Goal: Task Accomplishment & Management: Use online tool/utility

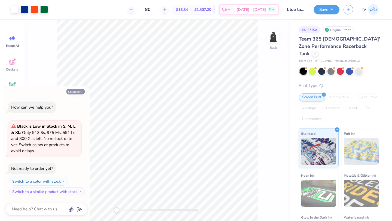
click at [78, 92] on button "Collapse" at bounding box center [75, 92] width 18 height 6
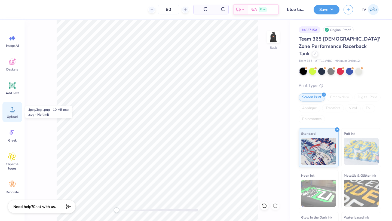
click at [12, 114] on div "Upload" at bounding box center [12, 112] width 20 height 20
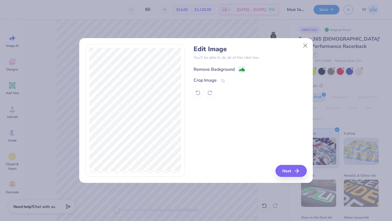
click at [237, 69] on div "Remove Background" at bounding box center [219, 69] width 51 height 7
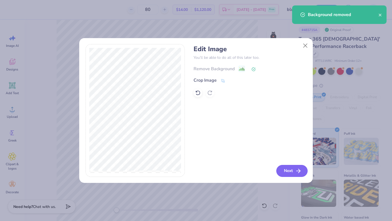
click at [285, 170] on button "Next" at bounding box center [291, 171] width 31 height 12
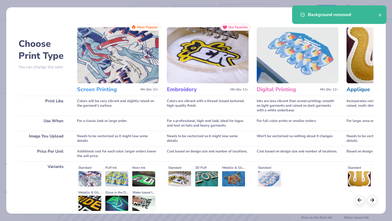
scroll to position [50, 0]
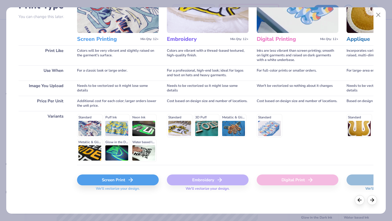
click at [122, 181] on div "Screen Print" at bounding box center [118, 180] width 82 height 11
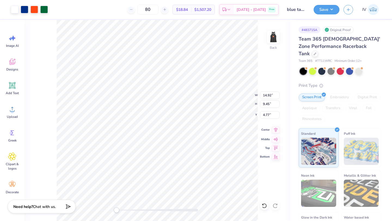
click at [276, 132] on icon at bounding box center [276, 130] width 8 height 7
click at [271, 38] on img at bounding box center [273, 37] width 22 height 22
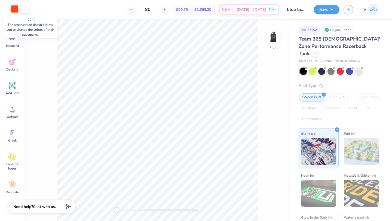
click at [15, 9] on div at bounding box center [15, 9] width 8 height 8
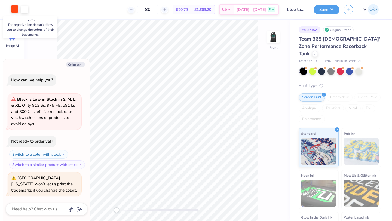
click at [13, 12] on div at bounding box center [15, 9] width 8 height 8
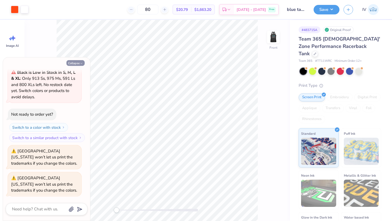
click at [75, 60] on button "Collapse" at bounding box center [75, 63] width 18 height 6
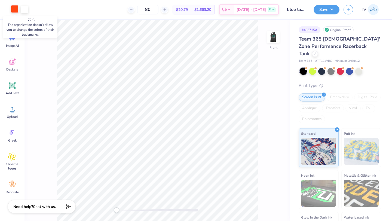
click at [16, 11] on div at bounding box center [15, 9] width 8 height 8
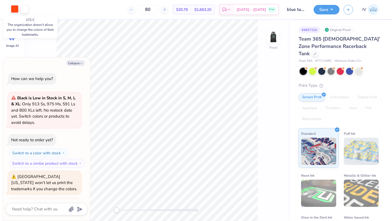
scroll to position [53, 0]
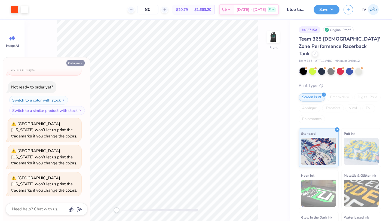
click at [78, 62] on button "Collapse" at bounding box center [75, 63] width 18 height 6
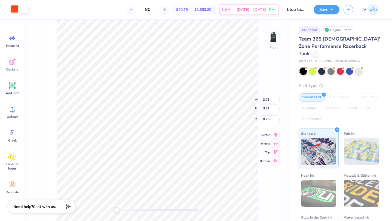
click at [15, 10] on div at bounding box center [15, 9] width 8 height 8
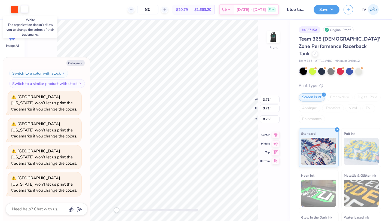
click at [26, 10] on div at bounding box center [25, 9] width 8 height 8
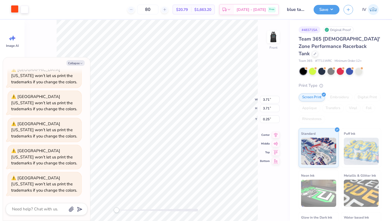
click at [13, 10] on div at bounding box center [15, 9] width 8 height 8
click at [270, 36] on img at bounding box center [273, 37] width 22 height 22
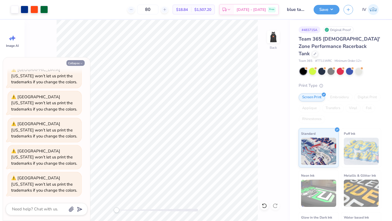
click at [78, 63] on button "Collapse" at bounding box center [75, 63] width 18 height 6
type textarea "x"
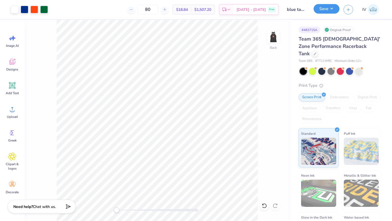
click at [329, 10] on button "Save" at bounding box center [327, 9] width 26 height 10
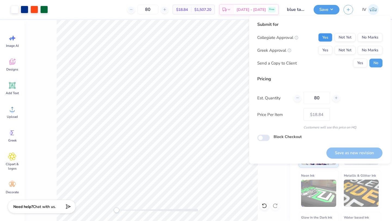
click at [326, 36] on button "Yes" at bounding box center [325, 37] width 14 height 9
click at [370, 49] on button "No Marks" at bounding box center [370, 50] width 25 height 9
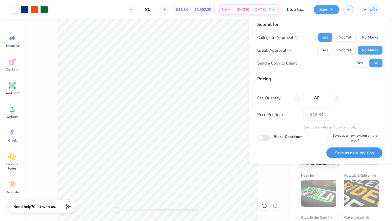
click at [350, 151] on button "Save as new revision" at bounding box center [354, 152] width 56 height 11
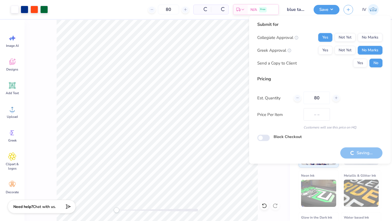
type input "$18.84"
